Goal: Submit feedback/report problem

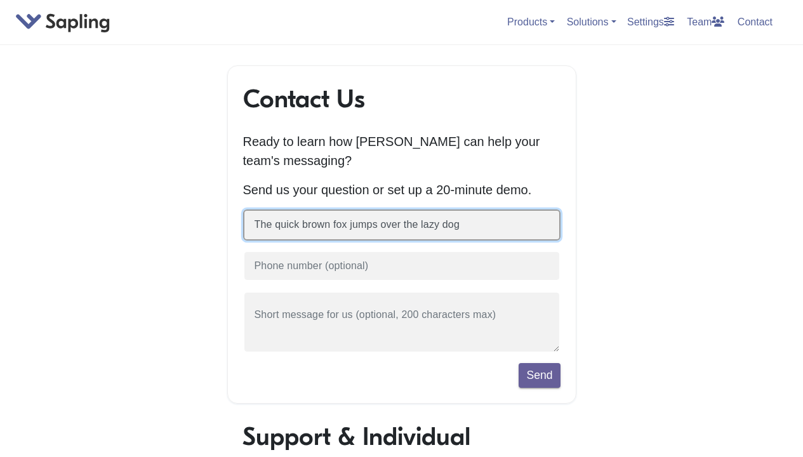
type input "The quick brown fox jumps over the lazy dog"
click at [519, 363] on button "Send" at bounding box center [539, 375] width 41 height 24
